Goal: Find specific page/section: Find specific page/section

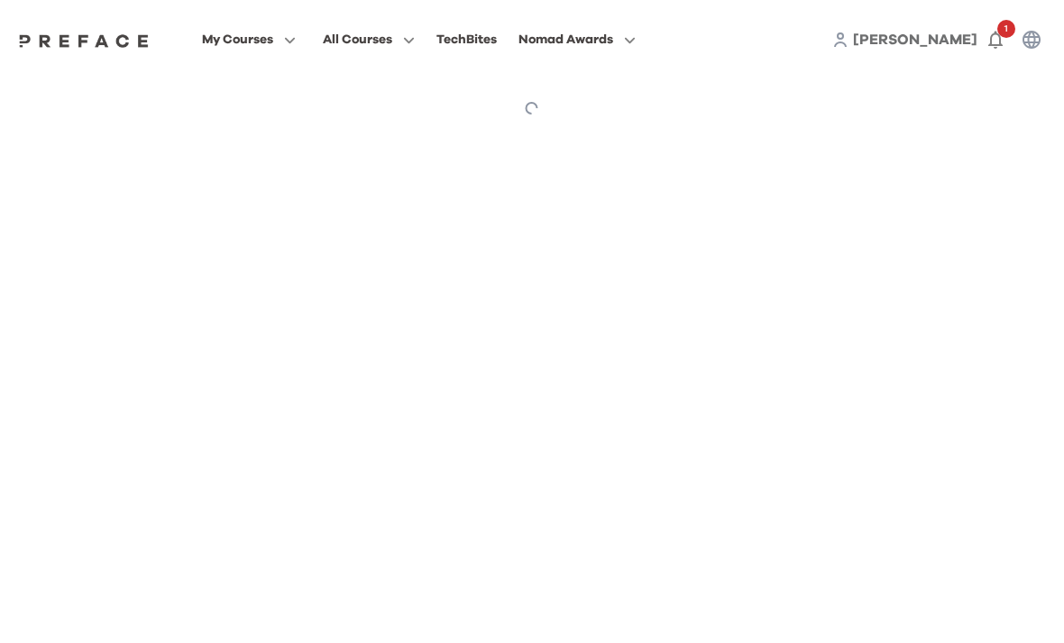
click at [951, 43] on span "[PERSON_NAME]" at bounding box center [915, 39] width 124 height 14
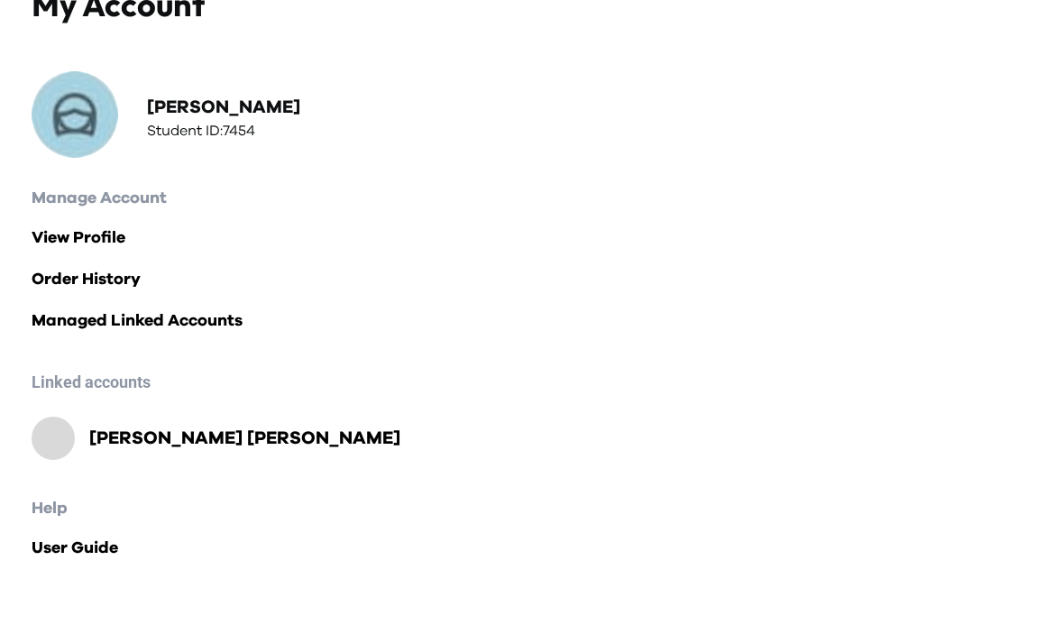
scroll to position [35, 0]
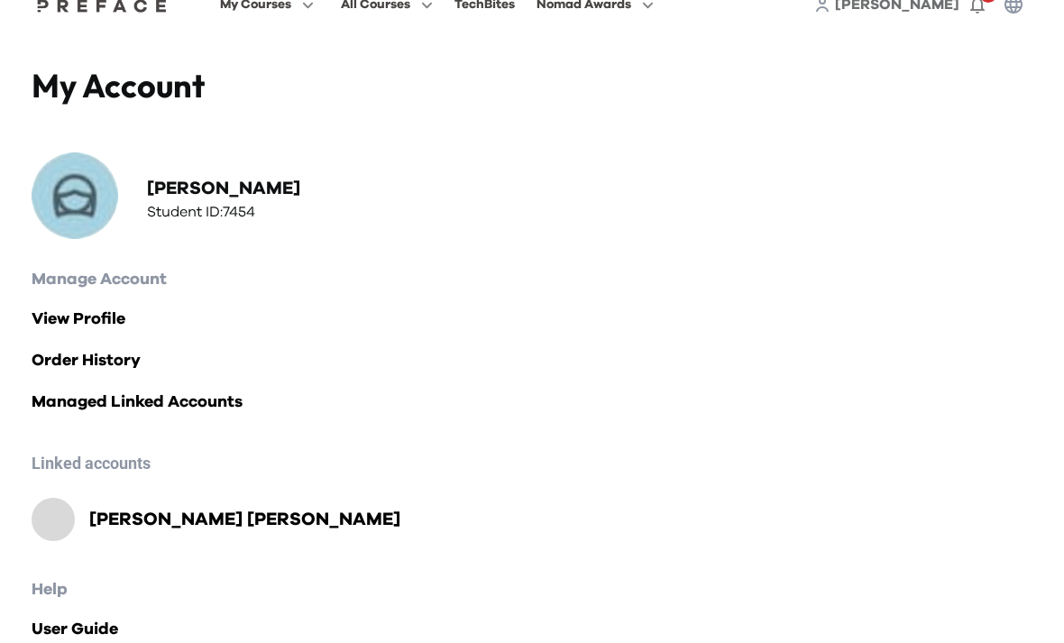
click at [180, 530] on h2 "Brandon Tam" at bounding box center [244, 519] width 311 height 25
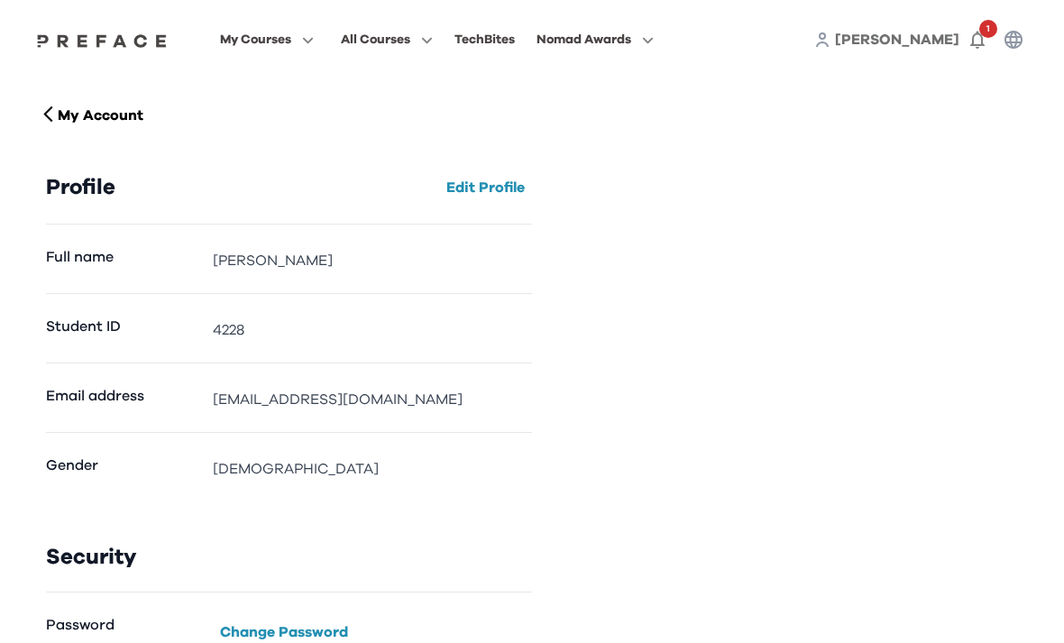
click at [314, 34] on icon "button" at bounding box center [304, 40] width 19 height 14
click at [352, 216] on span at bounding box center [267, 213] width 170 height 51
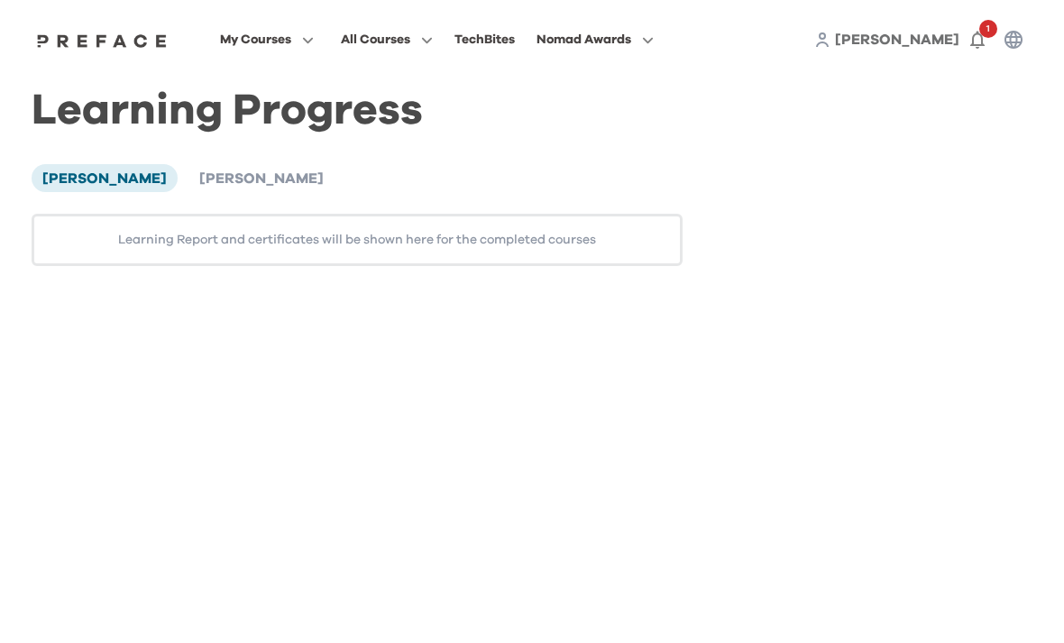
click at [191, 167] on li "[PERSON_NAME]" at bounding box center [261, 177] width 146 height 27
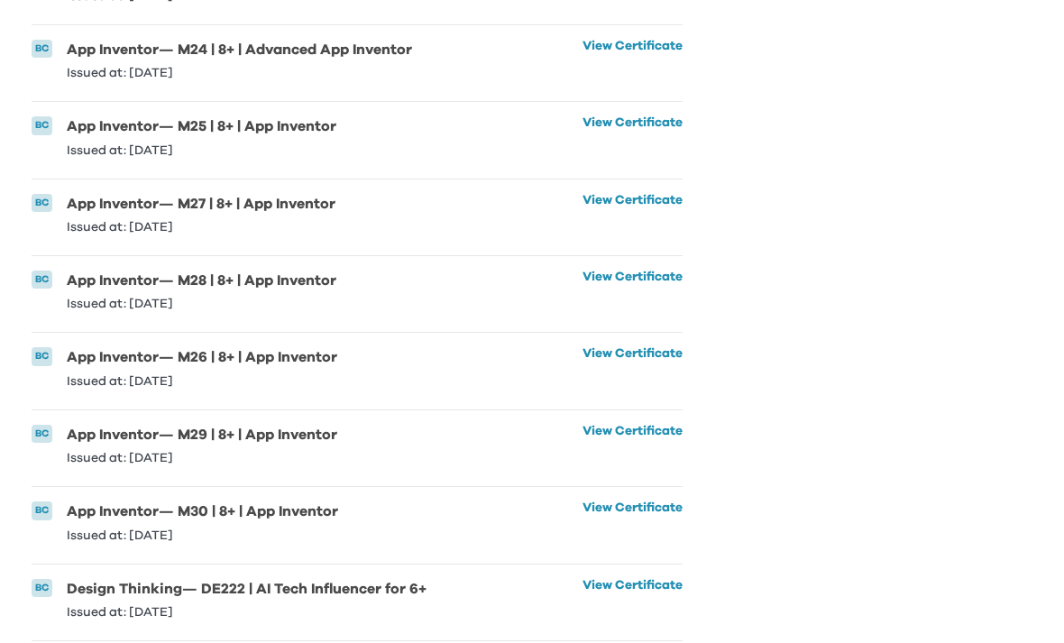
scroll to position [2436, 0]
